Goal: Task Accomplishment & Management: Use online tool/utility

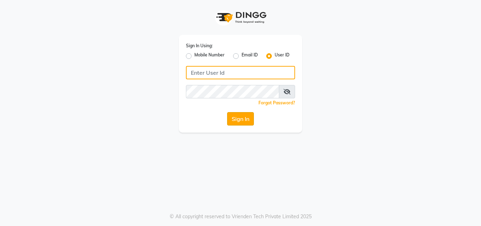
type input "e2405-01"
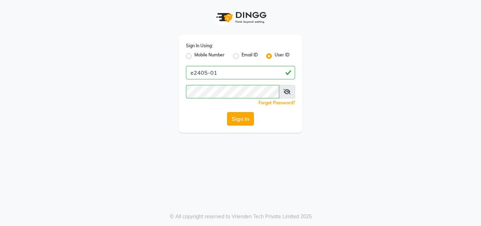
click at [236, 123] on button "Sign In" at bounding box center [240, 118] width 27 height 13
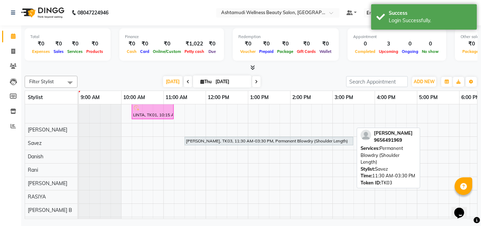
click at [214, 143] on div "[PERSON_NAME], TK03, 11:30 AM-03:30 PM, Permanent Blowdry (Shoulder Length)" at bounding box center [268, 141] width 167 height 6
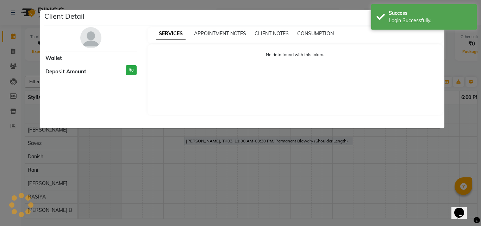
select select "7"
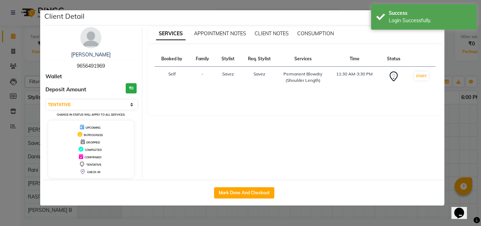
click at [463, 133] on ngb-modal-window "Client Detail [PERSON_NAME] 9656491969 Wallet Deposit Amount ₹0 Select IN SERVI…" at bounding box center [240, 113] width 481 height 226
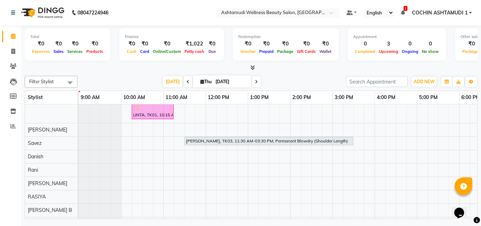
click at [252, 66] on icon at bounding box center [253, 67] width 5 height 5
